Goal: Find specific page/section: Find specific page/section

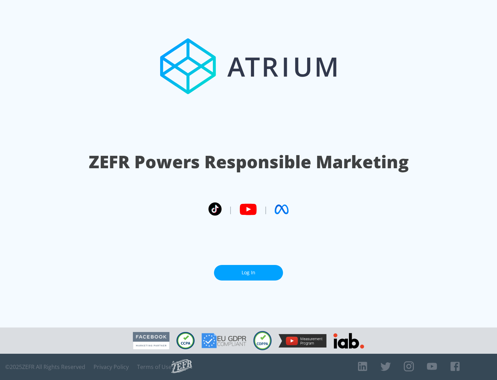
click at [248, 272] on link "Log In" at bounding box center [248, 273] width 69 height 16
